Goal: Obtain resource: Download file/media

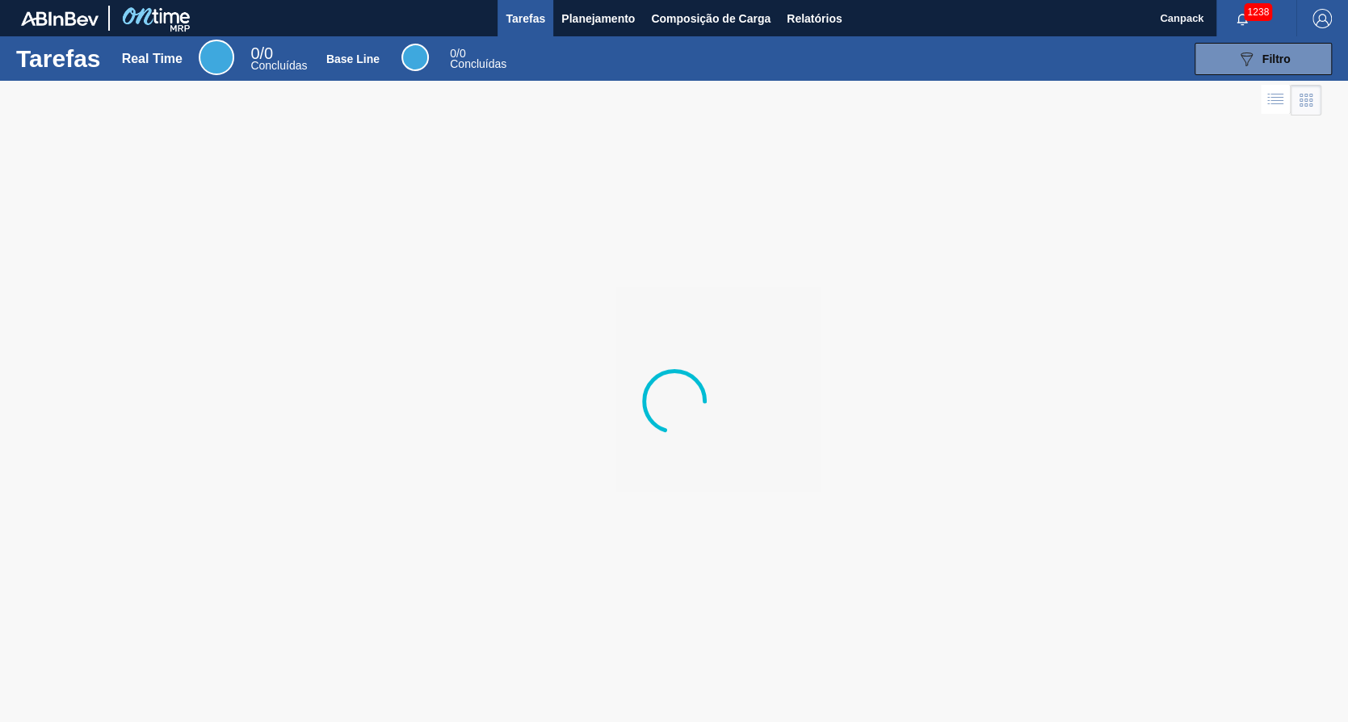
click at [844, 36] on div "Tarefas Real Time 0 / 0 Concluídas Base Line 0 / 0 Concluídas 089F7B8B-B2A5-4AF…" at bounding box center [674, 58] width 1348 height 44
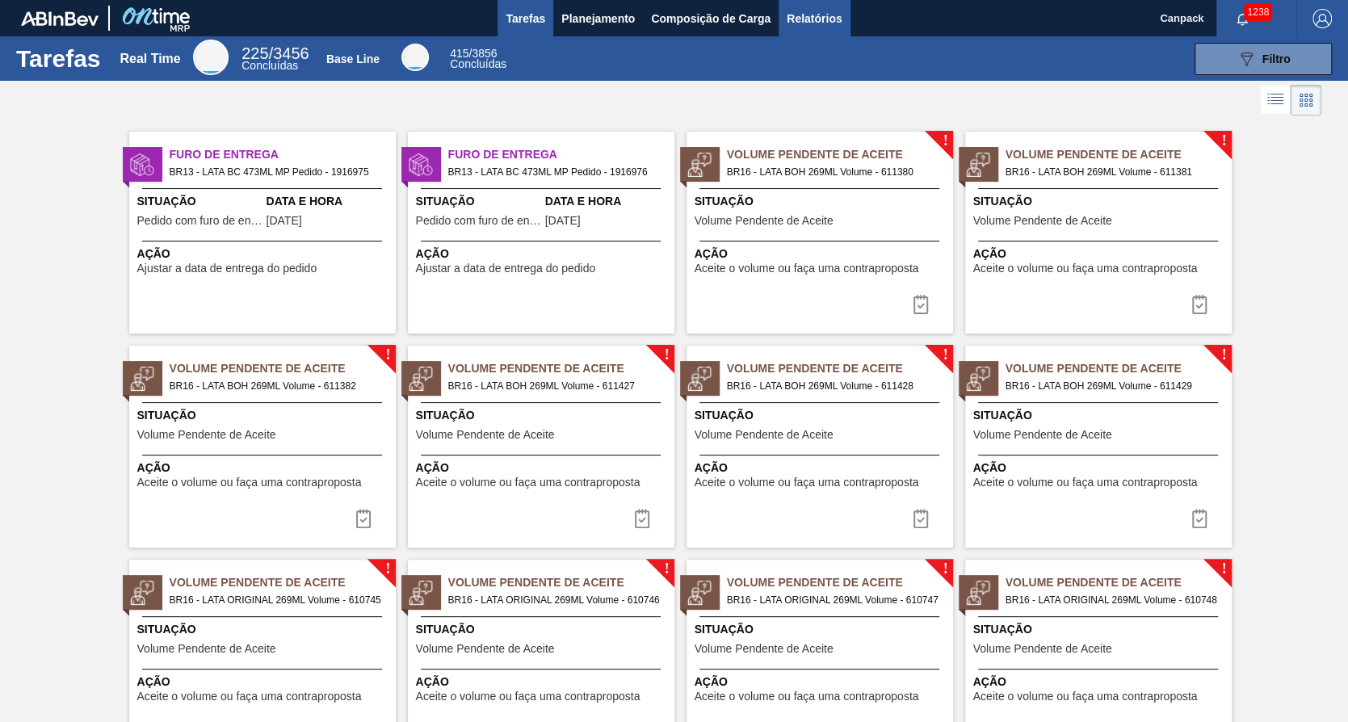
click at [826, 26] on span "Relatórios" at bounding box center [813, 18] width 55 height 19
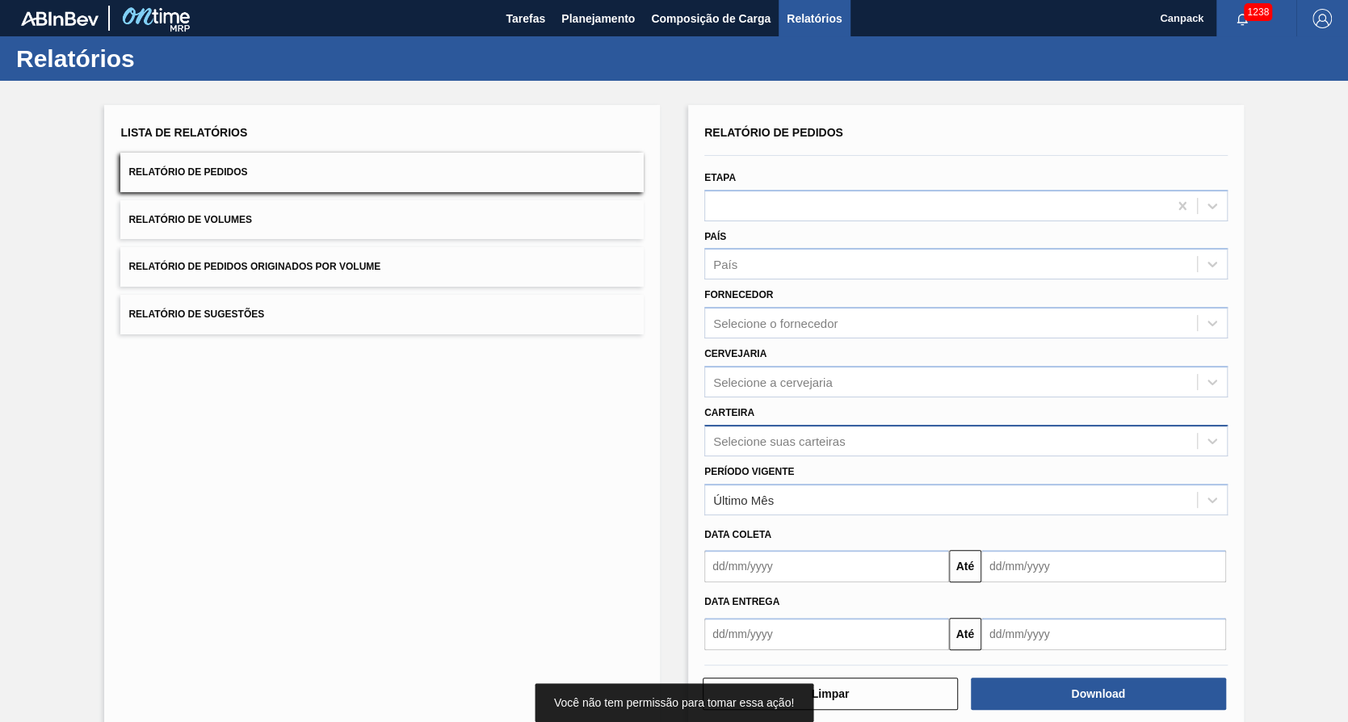
click at [824, 447] on div "Selecione suas carteiras" at bounding box center [951, 440] width 492 height 23
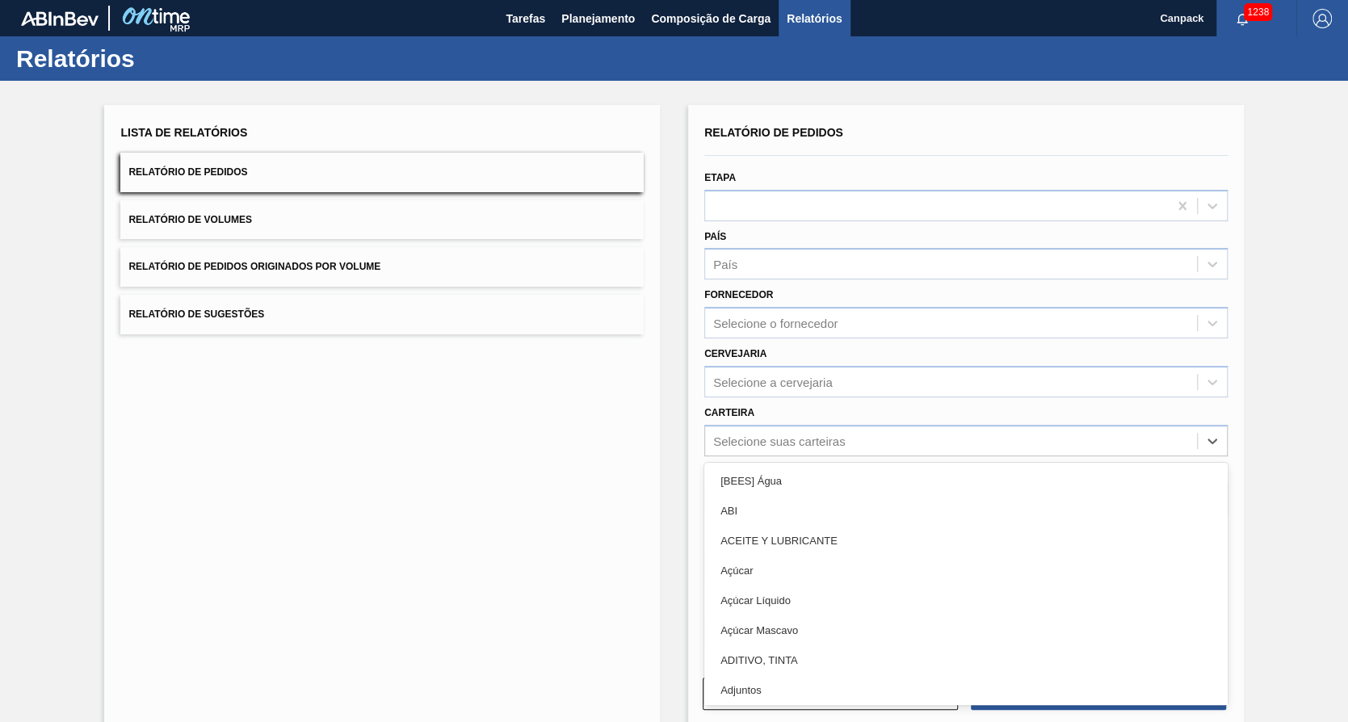
click at [602, 464] on div "Lista de Relatórios Relatório de Pedidos Relatório de Volumes Relatório de Pedi…" at bounding box center [382, 416] width 556 height 623
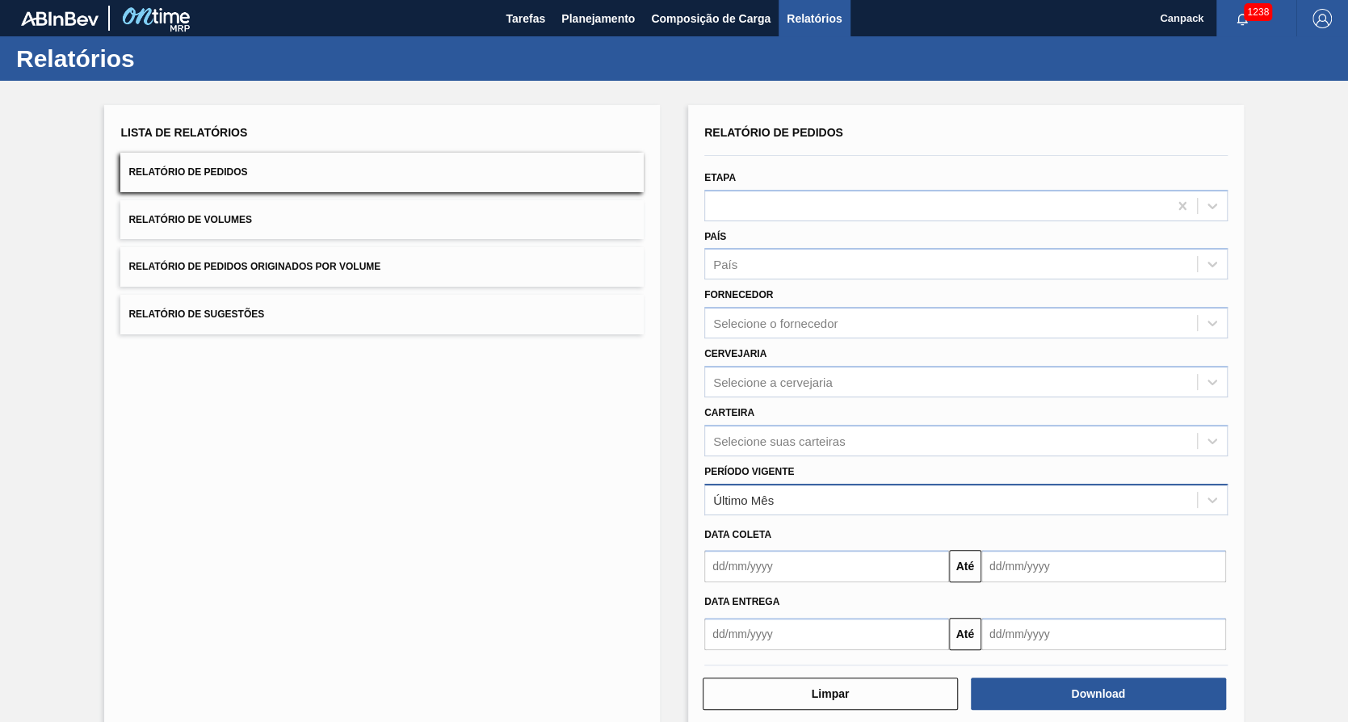
click at [851, 507] on div "Último Mês" at bounding box center [951, 499] width 492 height 23
click at [565, 409] on div "Lista de Relatórios Relatório de Pedidos Relatório de Volumes Relatório de Pedi…" at bounding box center [382, 416] width 556 height 623
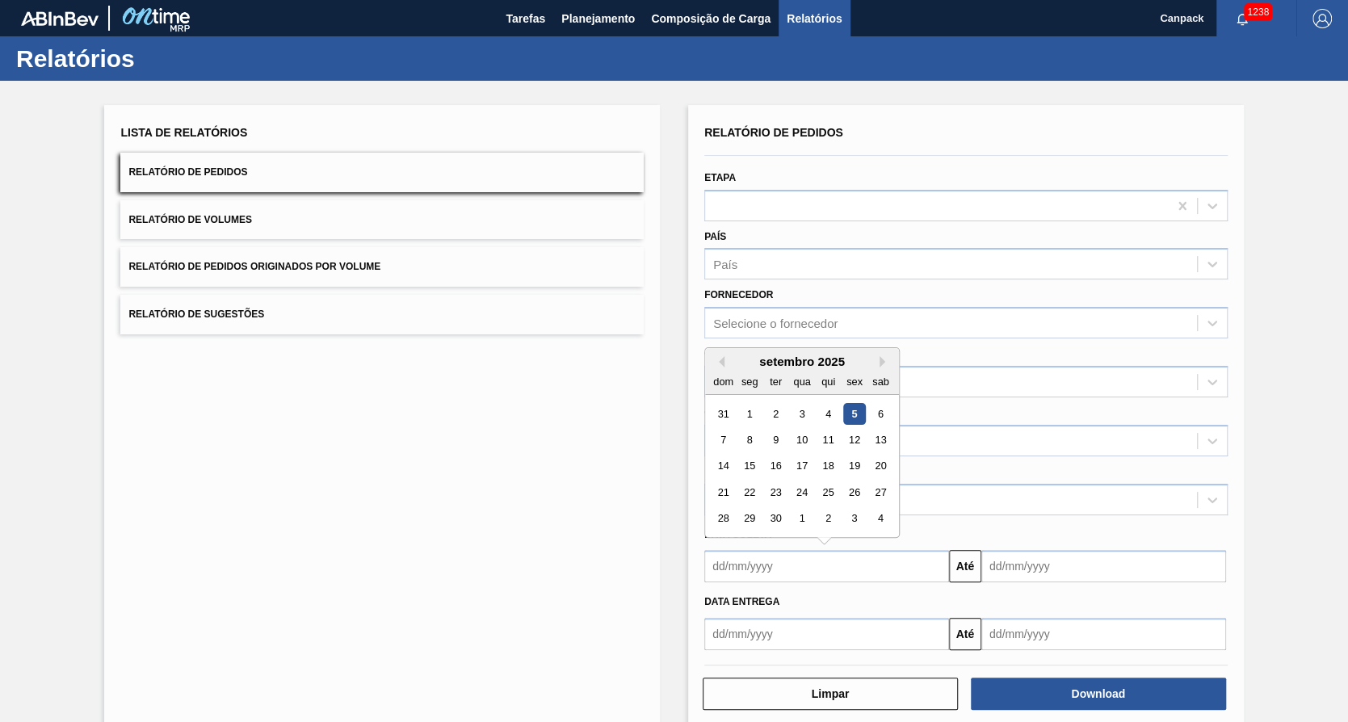
click at [782, 562] on input "text" at bounding box center [826, 566] width 245 height 32
click at [856, 411] on div "5" at bounding box center [854, 414] width 22 height 22
type input "[DATE]"
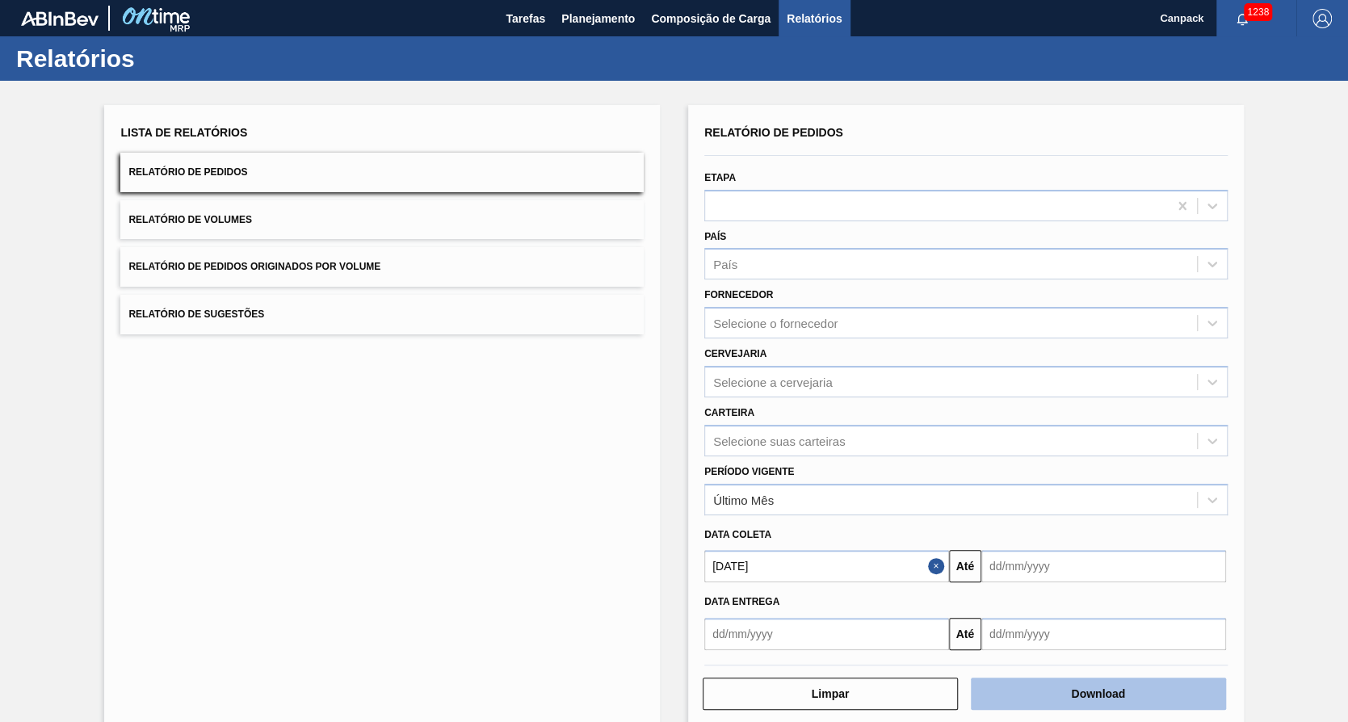
click at [1072, 698] on button "Download" at bounding box center [1098, 693] width 255 height 32
